Goal: Find specific page/section: Find specific page/section

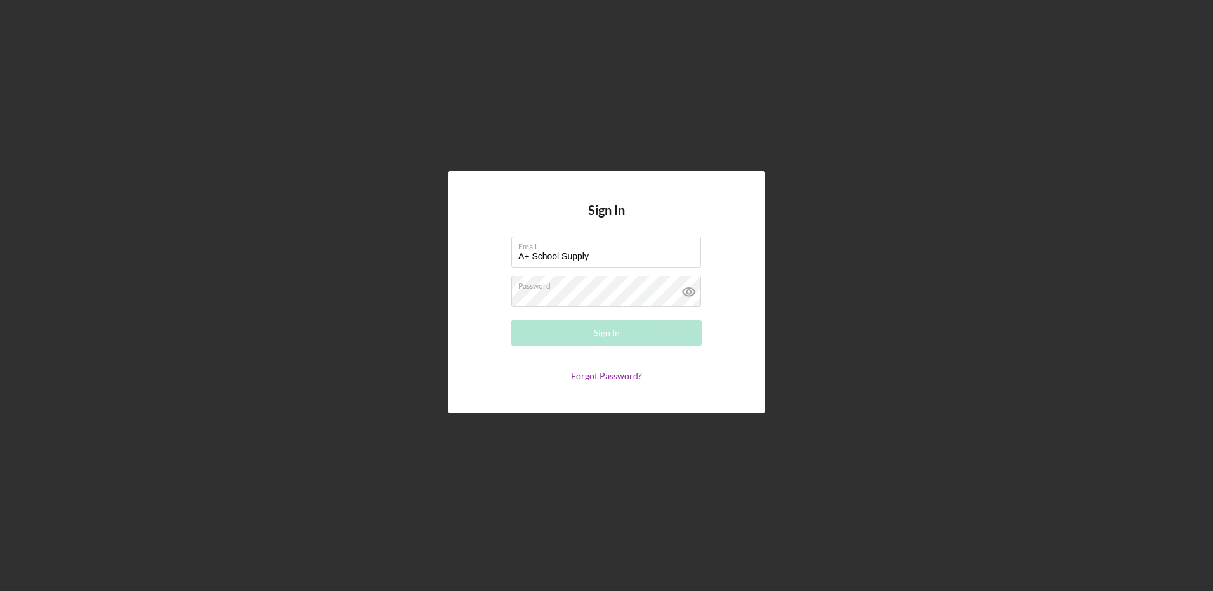
drag, startPoint x: 611, startPoint y: 264, endPoint x: 486, endPoint y: 274, distance: 126.0
click at [486, 274] on form "Email A+ School Supply Please enter a valid email address. Password Sign In For…" at bounding box center [607, 309] width 254 height 145
type input "[EMAIL_ADDRESS][DOMAIN_NAME]"
click at [625, 333] on button "Sign In" at bounding box center [606, 332] width 190 height 25
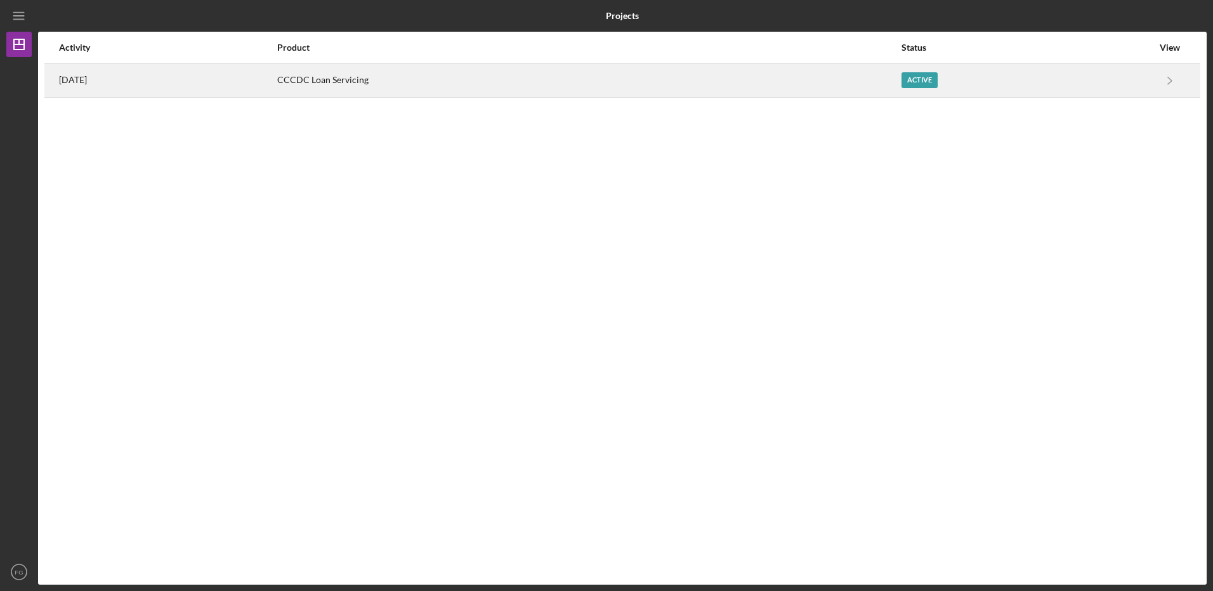
click at [937, 80] on div "Active" at bounding box center [919, 80] width 36 height 16
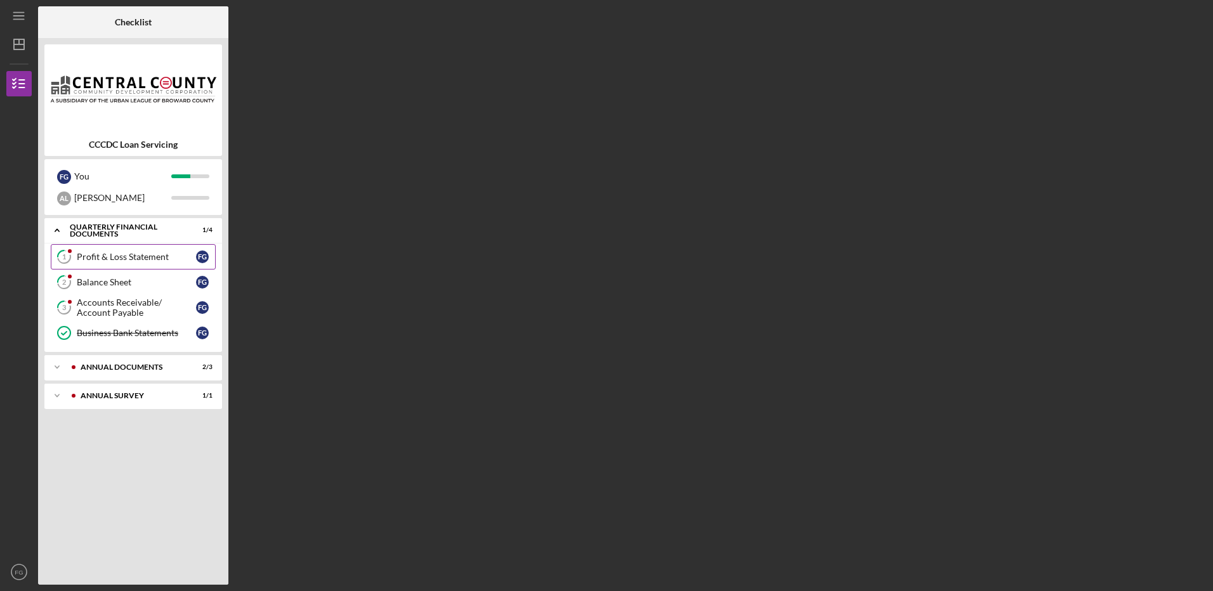
click at [140, 258] on div "Profit & Loss Statement" at bounding box center [136, 257] width 119 height 10
